Goal: Navigation & Orientation: Find specific page/section

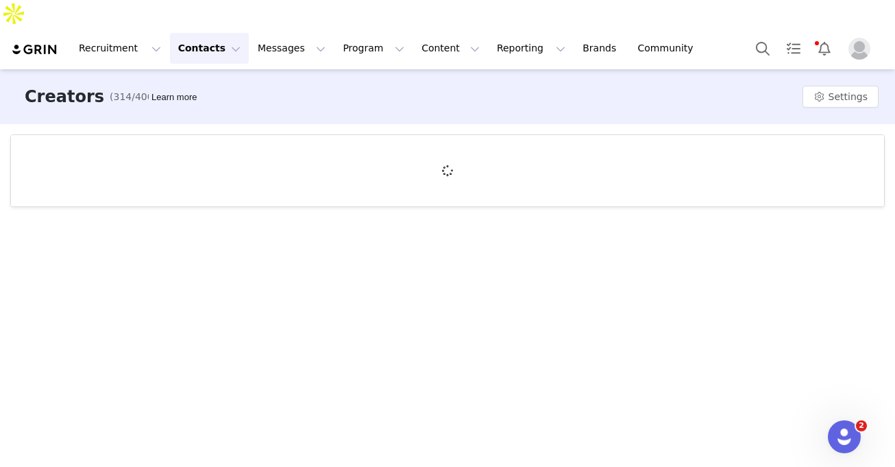
click at [197, 33] on button "Contacts Contacts" at bounding box center [209, 48] width 79 height 31
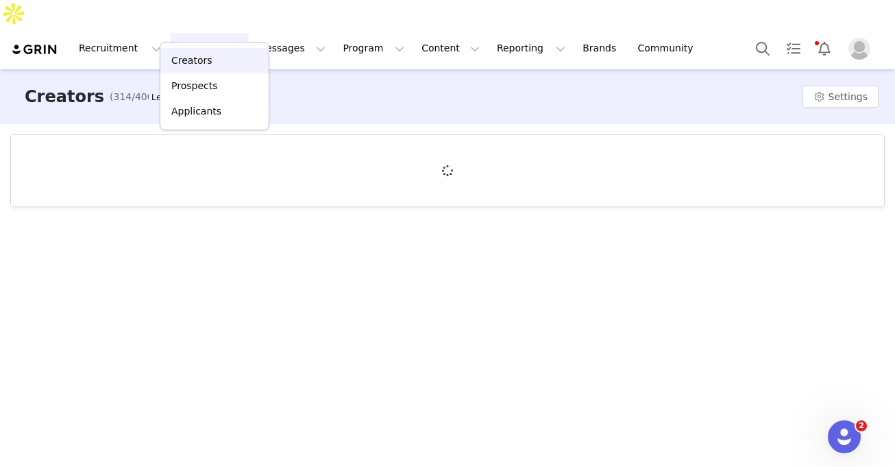
click at [201, 55] on p "Creators" at bounding box center [191, 60] width 41 height 14
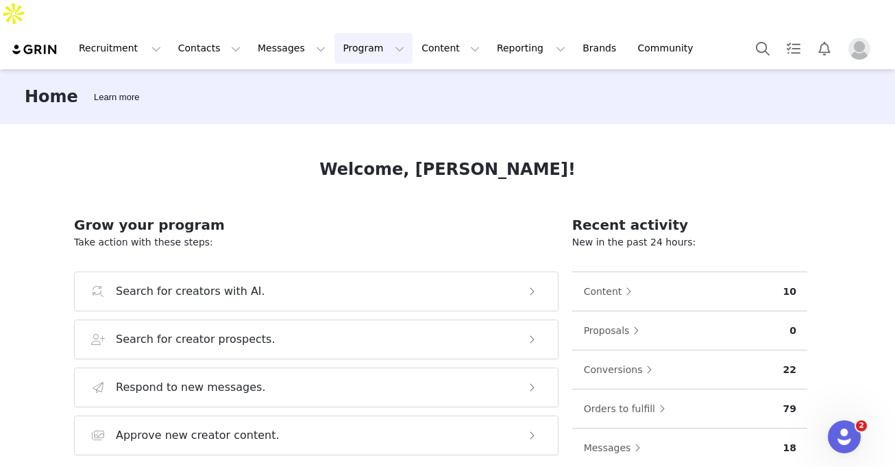
click at [334, 33] on button "Program Program" at bounding box center [373, 48] width 78 height 31
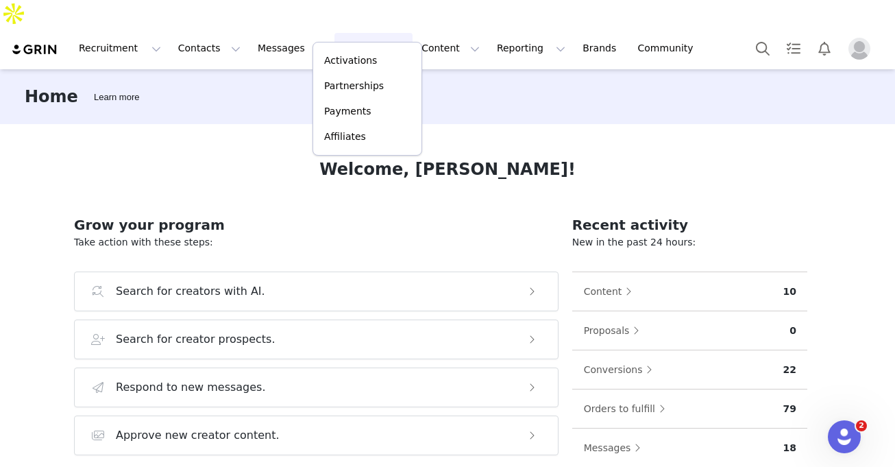
click at [334, 33] on button "Program Program" at bounding box center [373, 48] width 78 height 31
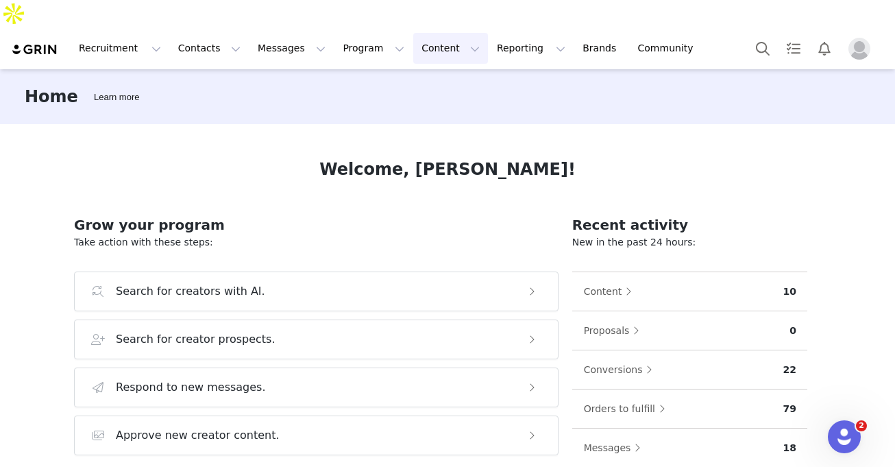
click at [432, 33] on button "Content Content" at bounding box center [450, 48] width 75 height 31
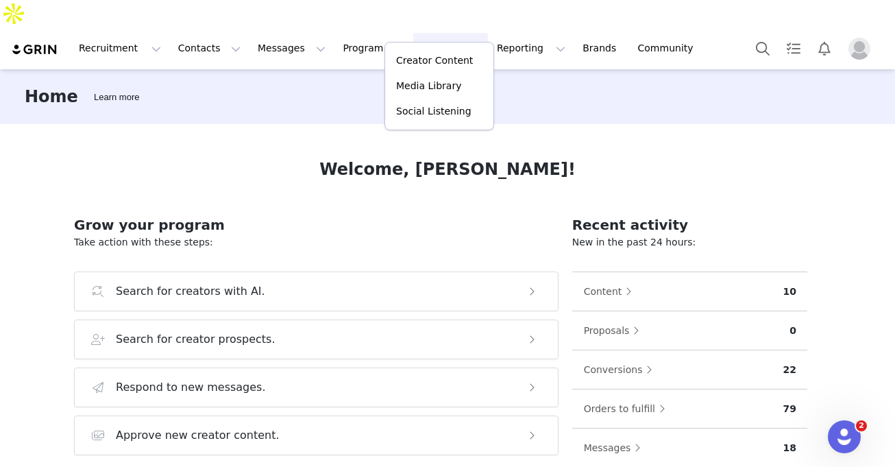
click at [311, 69] on div "Home Learn more" at bounding box center [447, 96] width 895 height 55
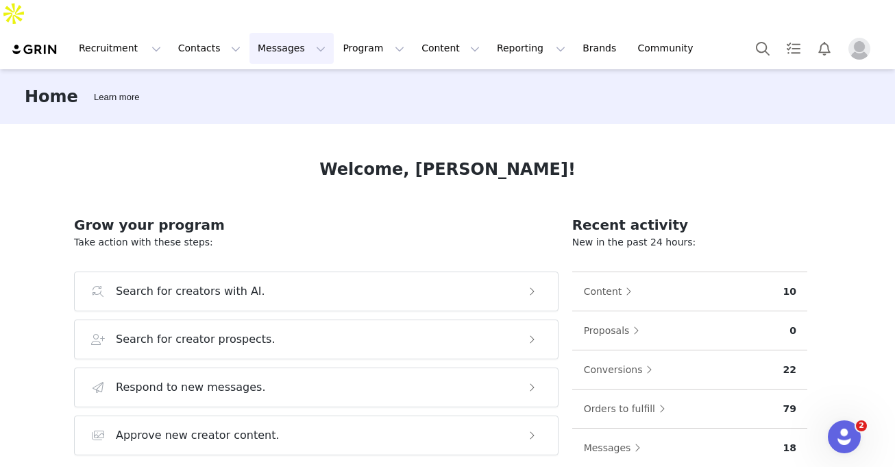
click at [293, 33] on button "Messages Messages" at bounding box center [291, 48] width 84 height 31
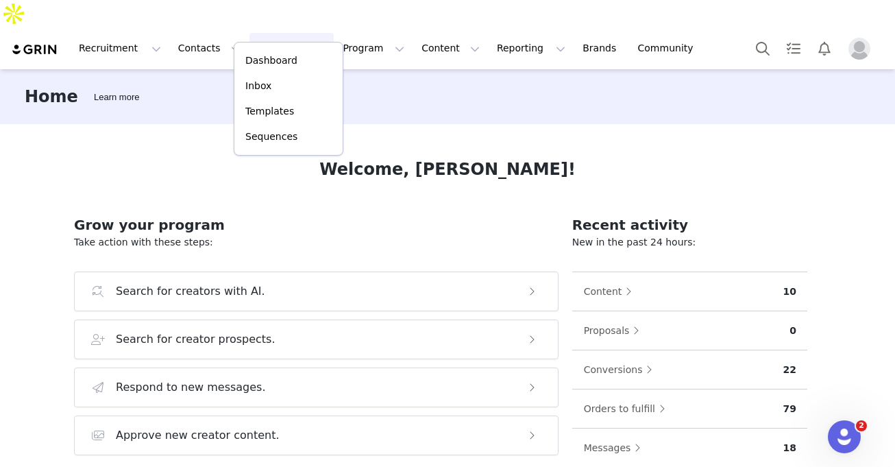
click at [292, 33] on button "Messages Messages" at bounding box center [291, 48] width 84 height 31
